Goal: Find specific page/section: Find specific page/section

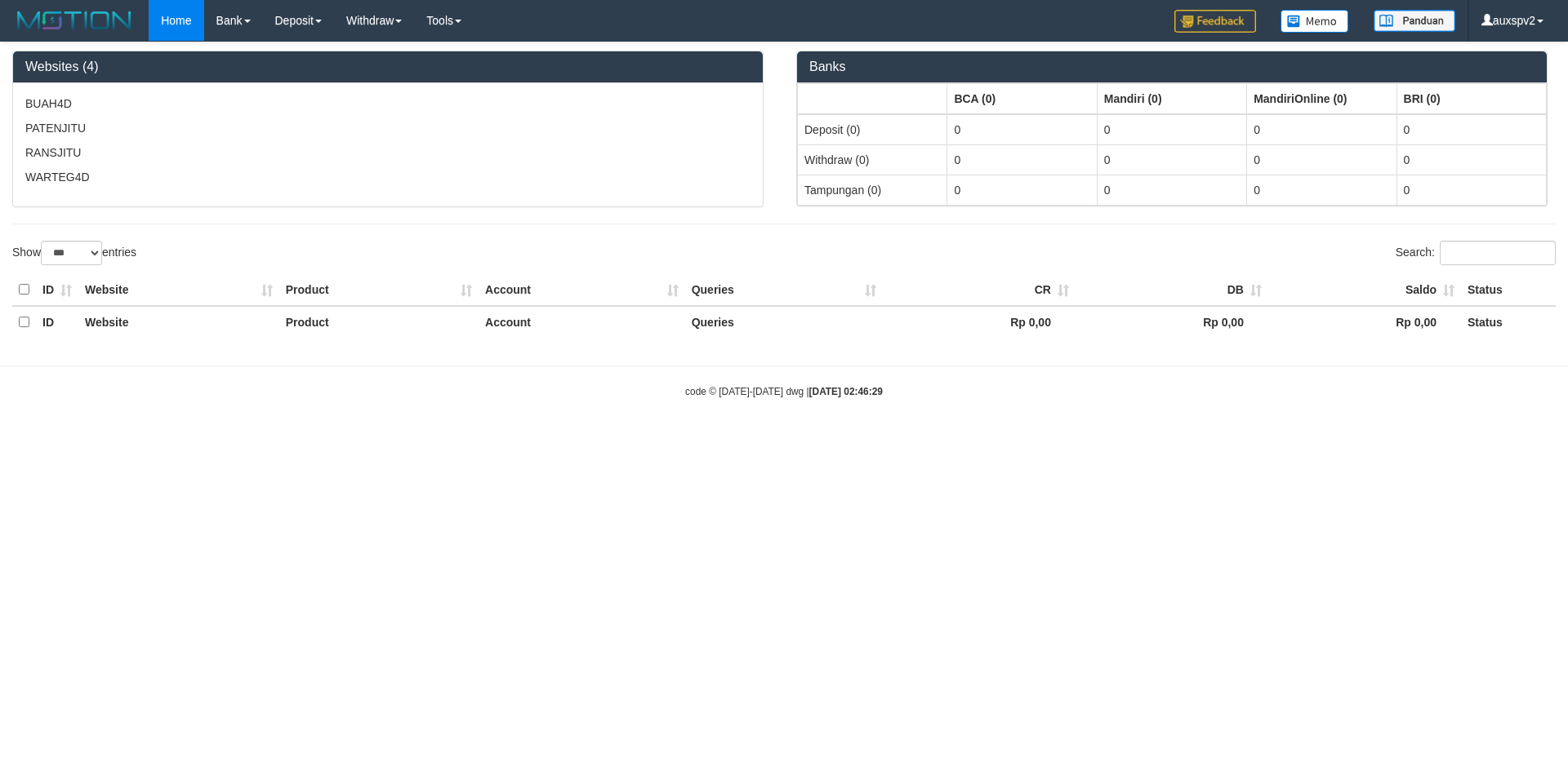
select select "***"
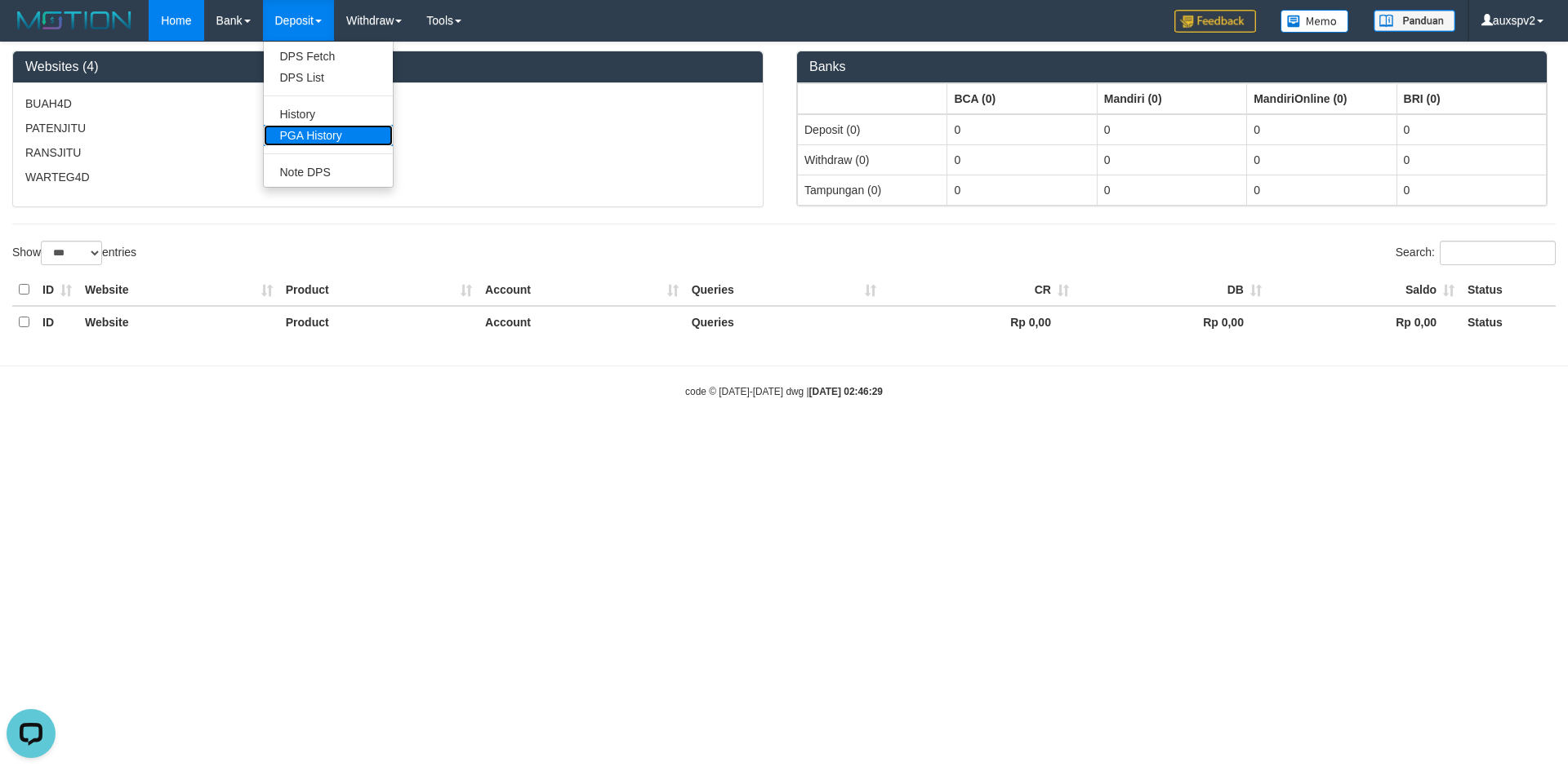
click at [325, 143] on link "PGA History" at bounding box center [328, 135] width 129 height 21
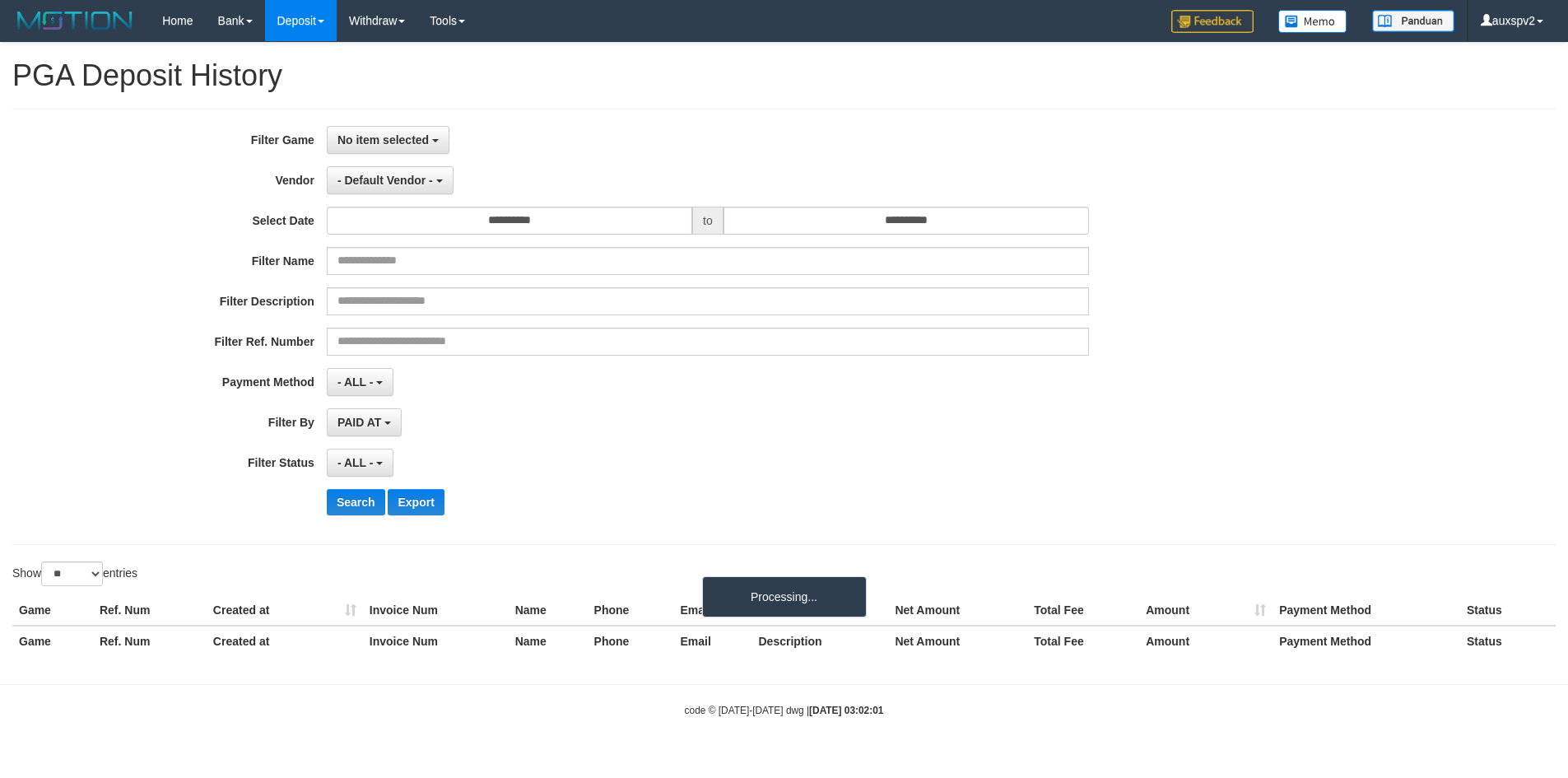
select select
select select "**"
